Goal: Task Accomplishment & Management: Complete application form

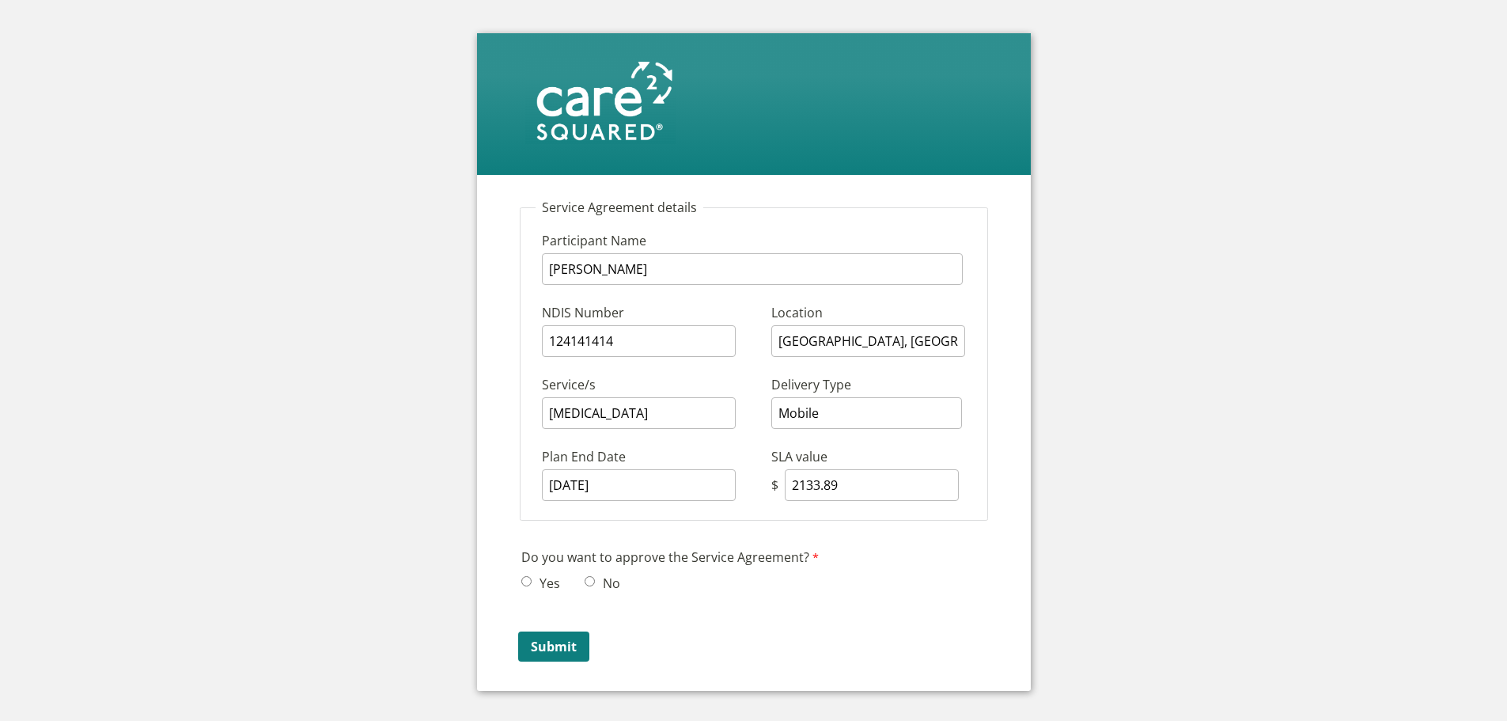
click at [526, 579] on input "Yes" at bounding box center [526, 581] width 10 height 10
radio input "true"
click at [562, 646] on input "Submit" at bounding box center [553, 646] width 71 height 30
click at [516, 576] on div "Do you want to approve the Service Agreement? Yes No" at bounding box center [754, 572] width 478 height 57
click at [533, 577] on span "Yes" at bounding box center [545, 583] width 48 height 24
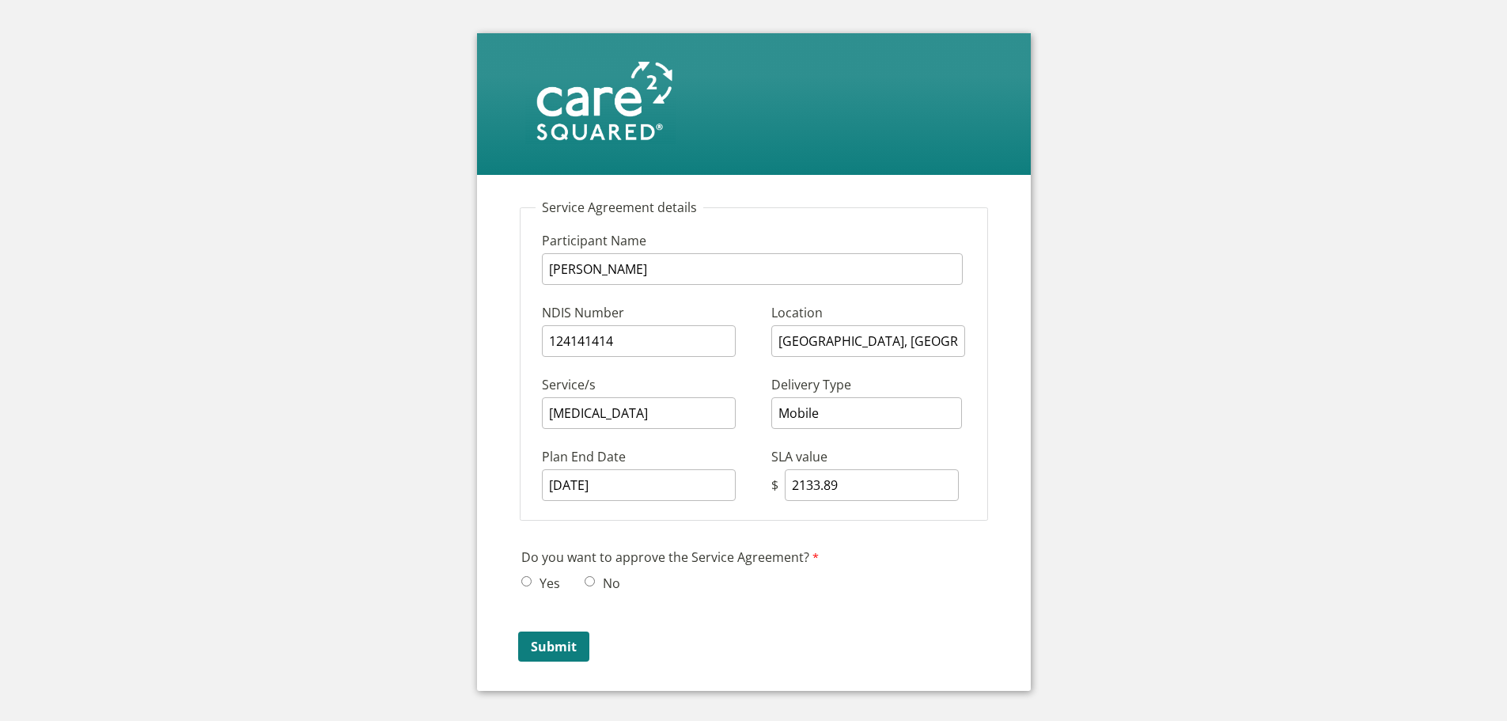
click at [524, 579] on input "Yes" at bounding box center [526, 581] width 10 height 10
radio input "true"
click at [540, 639] on input "Submit" at bounding box center [553, 646] width 71 height 30
click at [523, 579] on input "Yes" at bounding box center [526, 581] width 10 height 10
radio input "true"
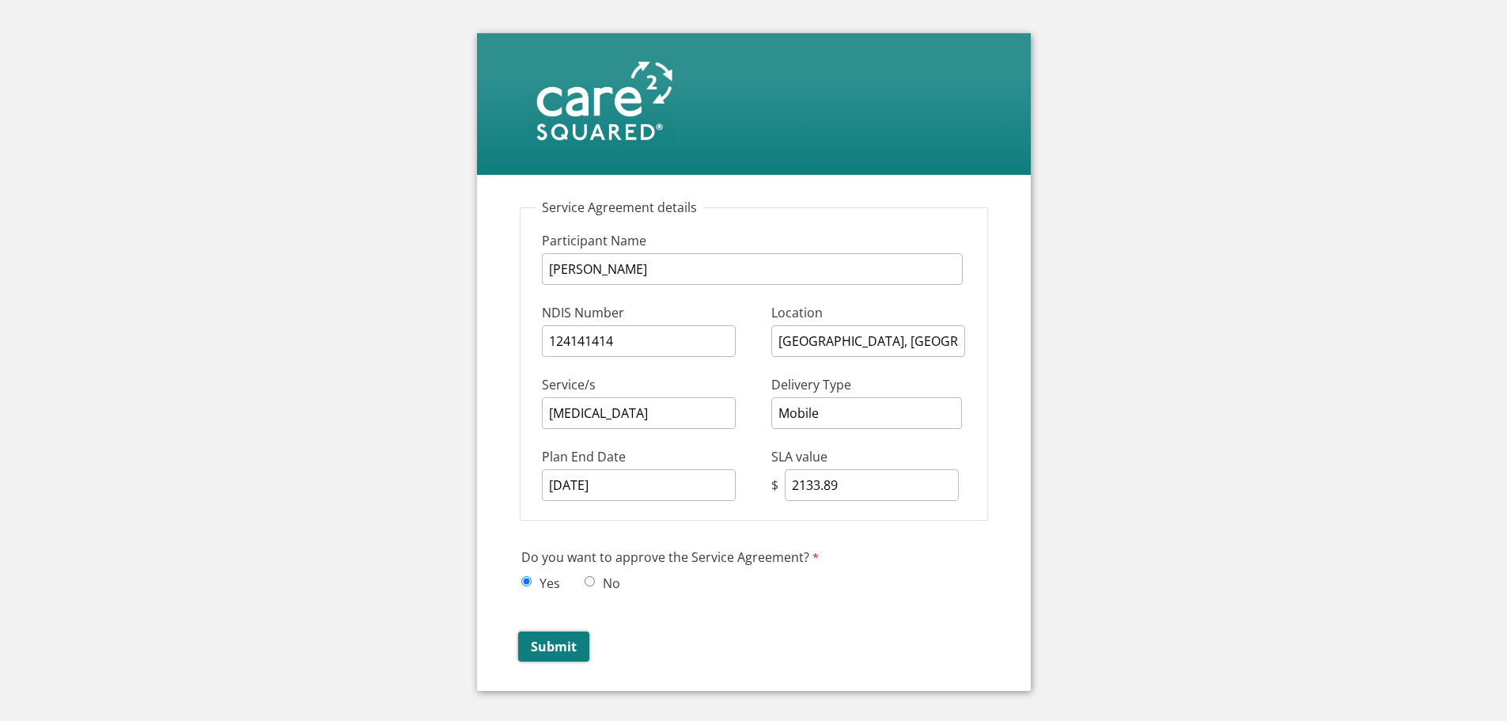
click at [558, 651] on input "Submit" at bounding box center [553, 646] width 71 height 30
